Goal: Transaction & Acquisition: Purchase product/service

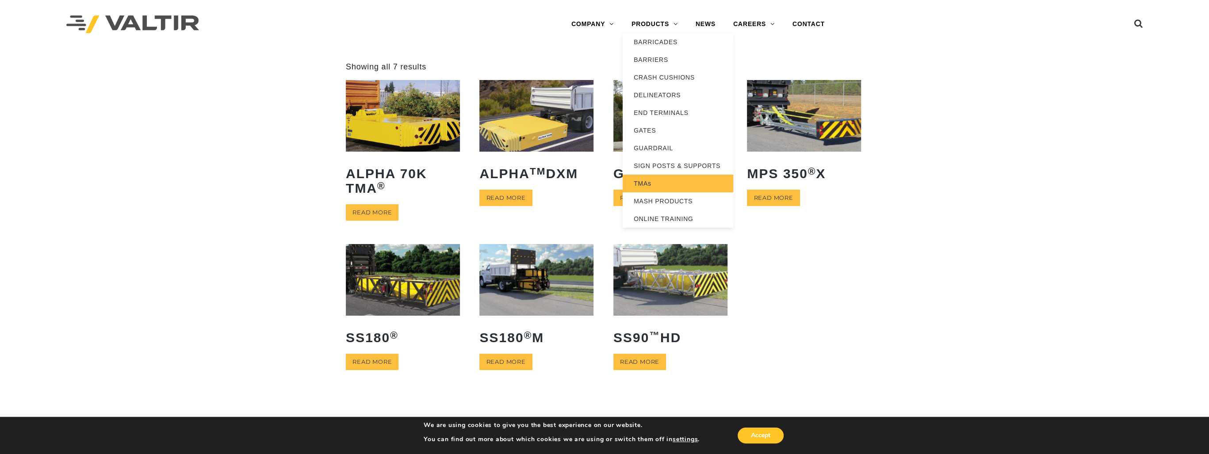
click at [643, 183] on link "TMAs" at bounding box center [678, 184] width 111 height 18
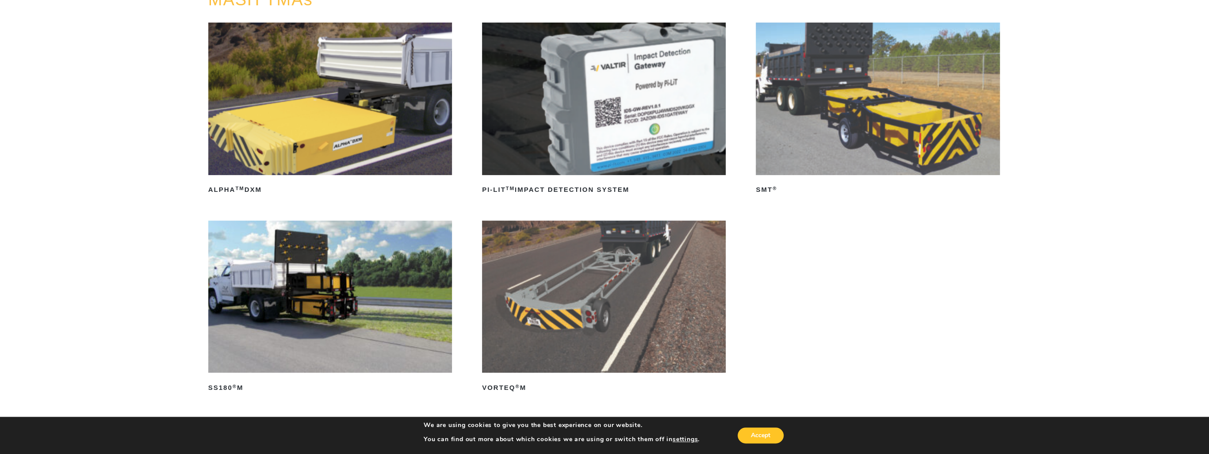
scroll to position [106, 0]
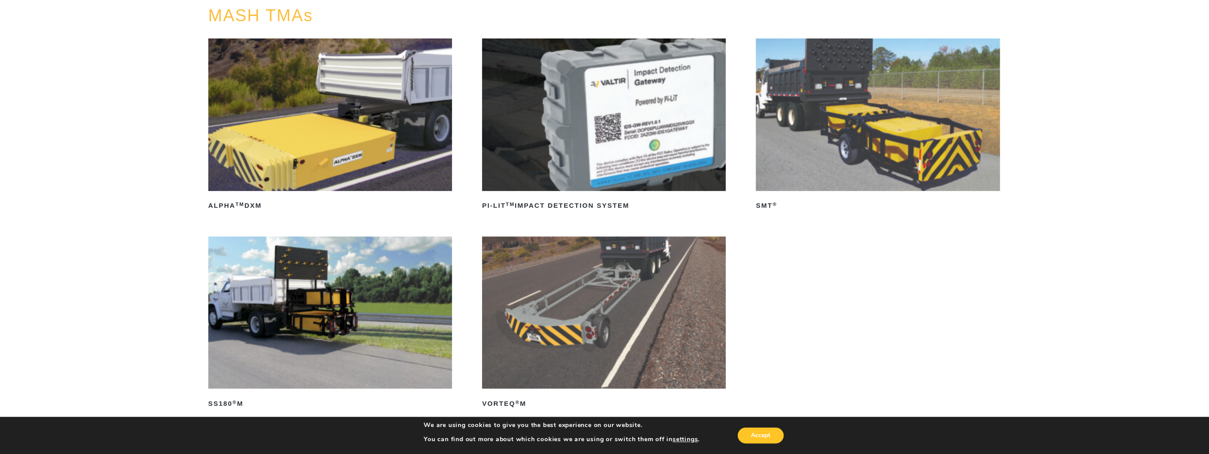
click at [299, 285] on img at bounding box center [330, 313] width 244 height 153
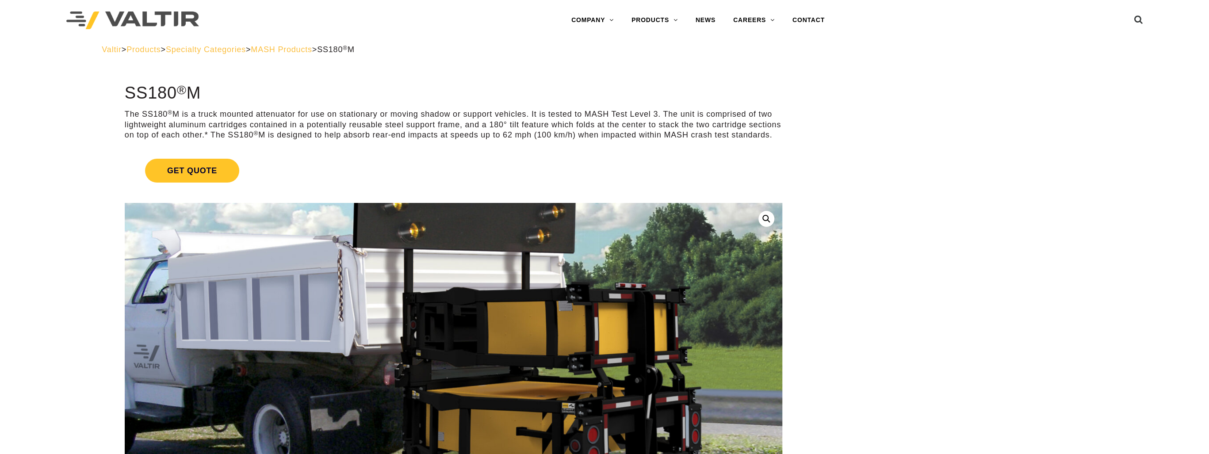
scroll to position [35, 0]
